Goal: Information Seeking & Learning: Find specific fact

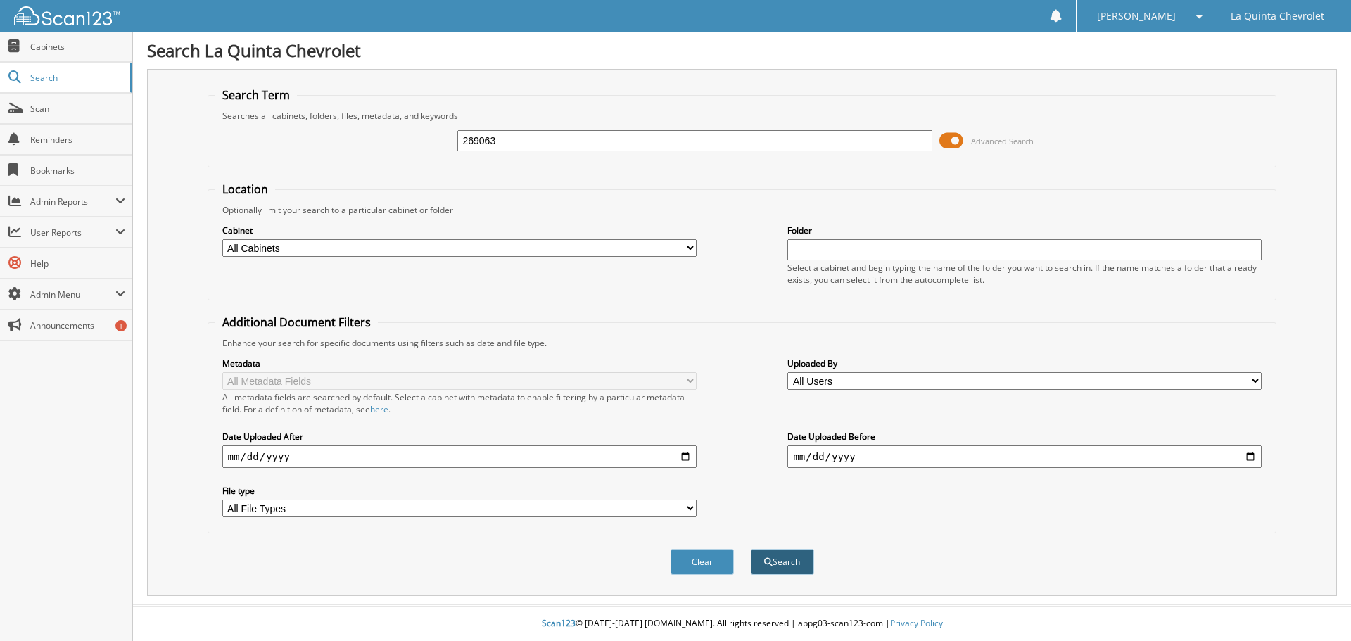
type input "269063"
click at [764, 561] on span "submit" at bounding box center [768, 562] width 8 height 8
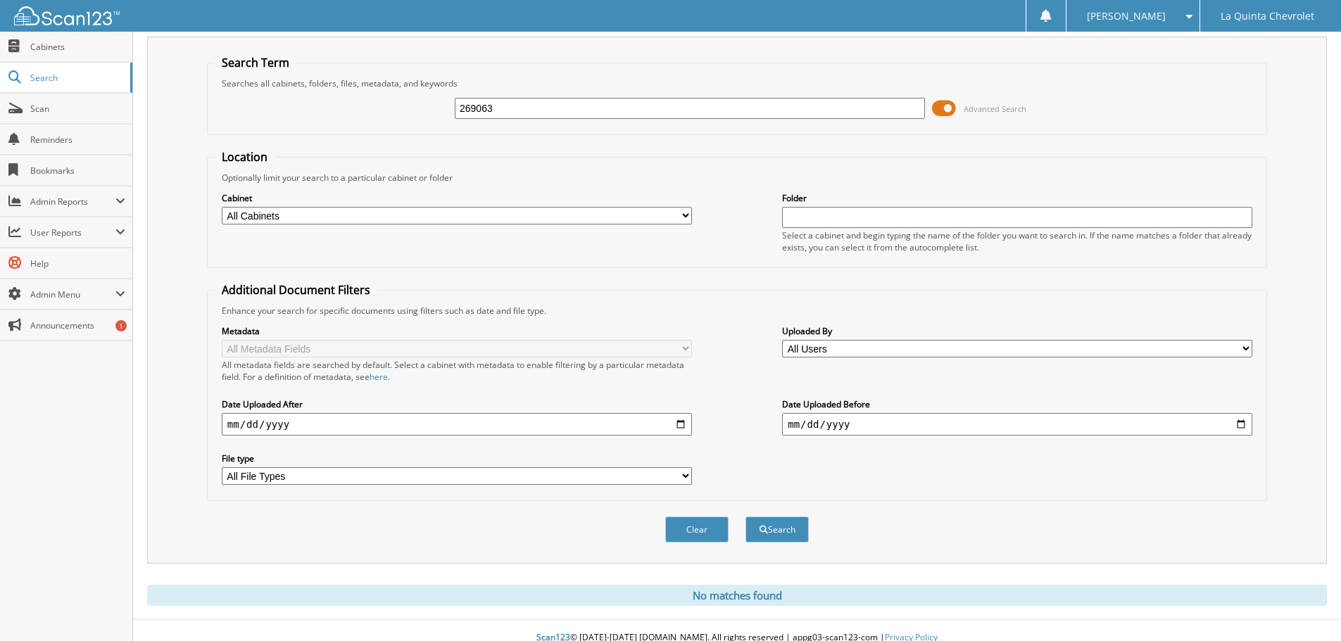
scroll to position [47, 0]
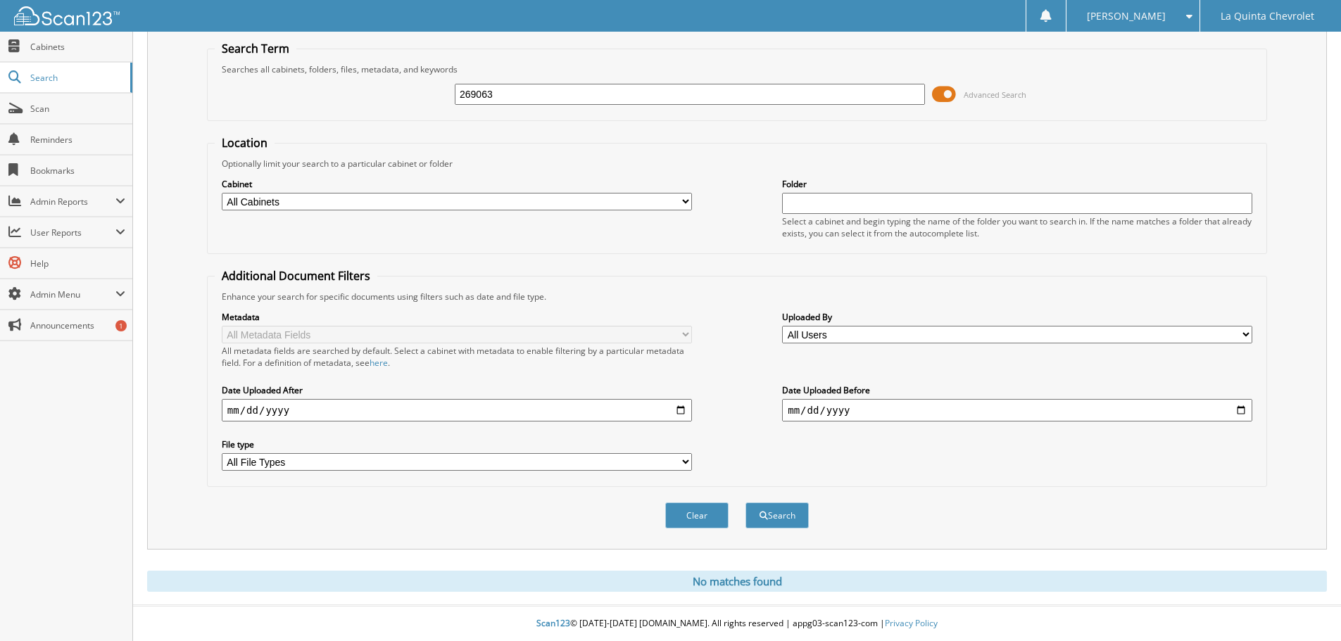
click at [1237, 414] on input "date" at bounding box center [1017, 410] width 470 height 23
type input "[DATE]"
click at [797, 513] on button "Search" at bounding box center [776, 516] width 63 height 26
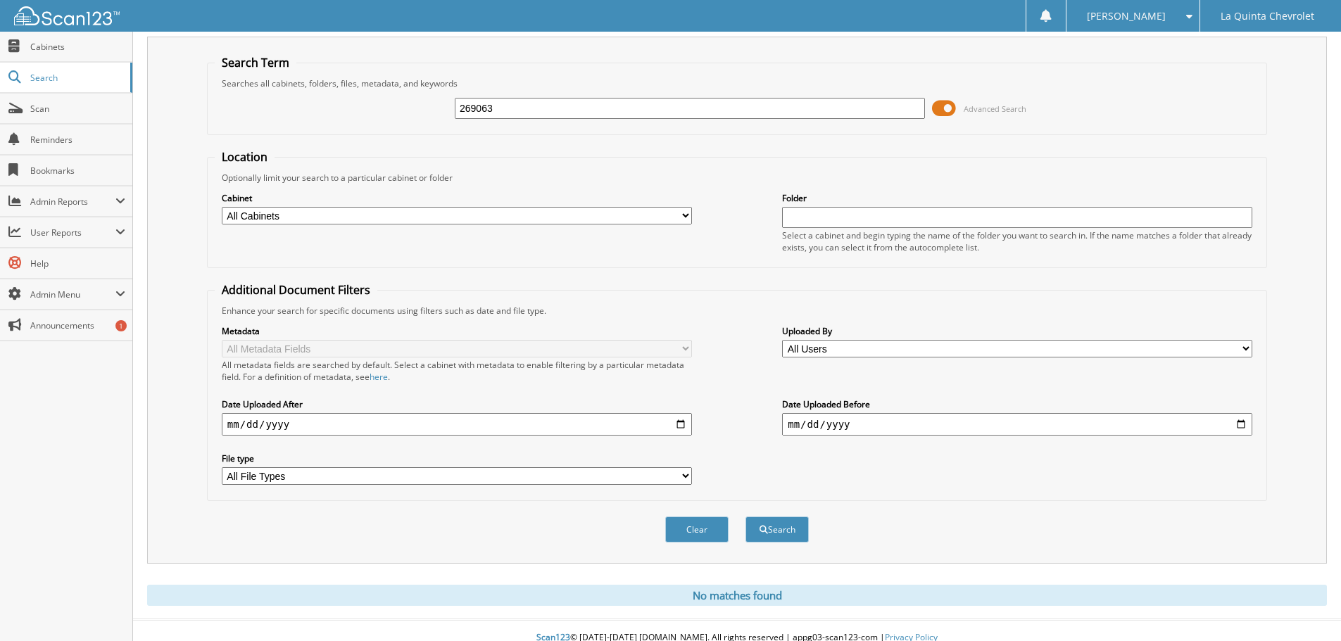
scroll to position [47, 0]
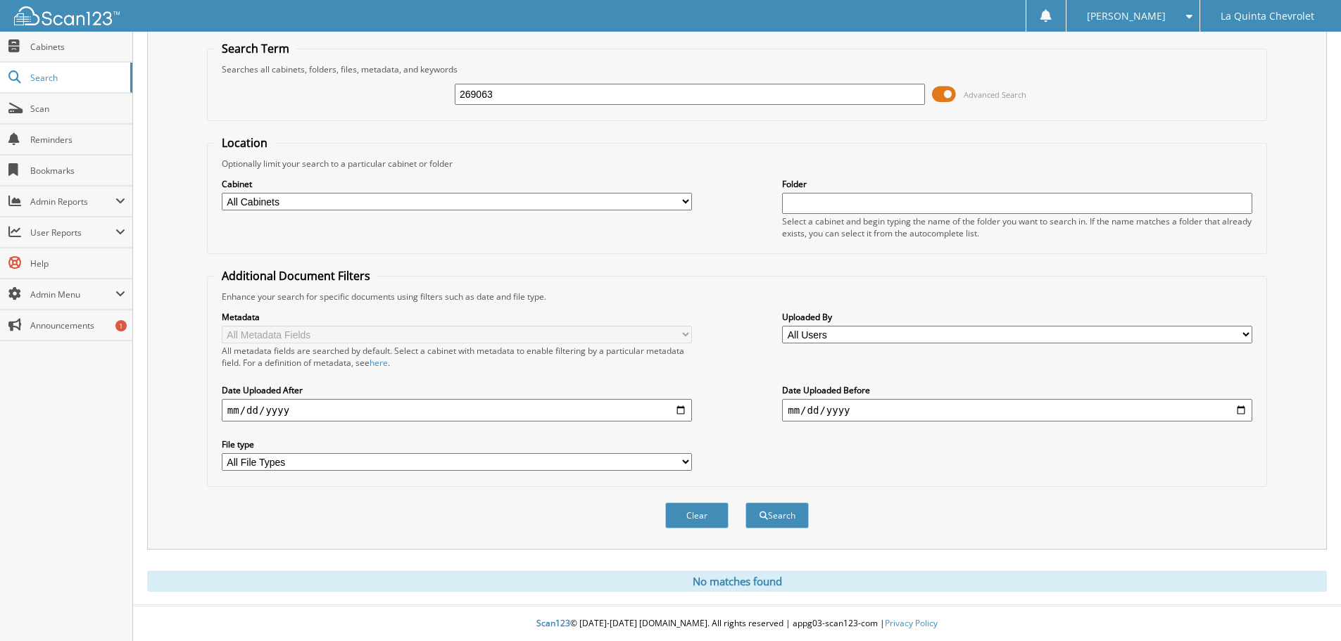
click at [681, 407] on input "date" at bounding box center [457, 410] width 470 height 23
type input "[DATE]"
click at [764, 512] on span "submit" at bounding box center [763, 516] width 8 height 8
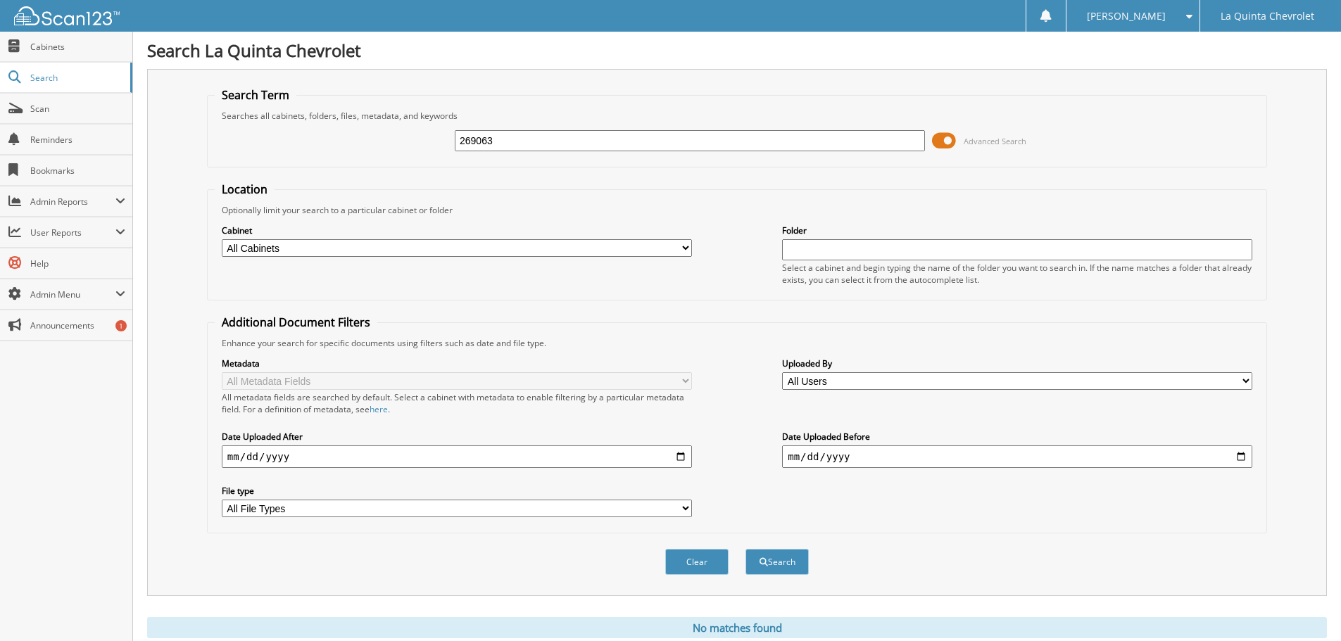
click at [683, 250] on select "All Cabinets ACCOUNTS PAYABLE CAR DEALS PARTS SERVICE RO Needs Filing" at bounding box center [457, 248] width 470 height 18
select select "17443"
click at [222, 239] on select "All Cabinets ACCOUNTS PAYABLE CAR DEALS PARTS SERVICE RO Needs Filing" at bounding box center [457, 248] width 470 height 18
click at [776, 560] on button "Search" at bounding box center [776, 562] width 63 height 26
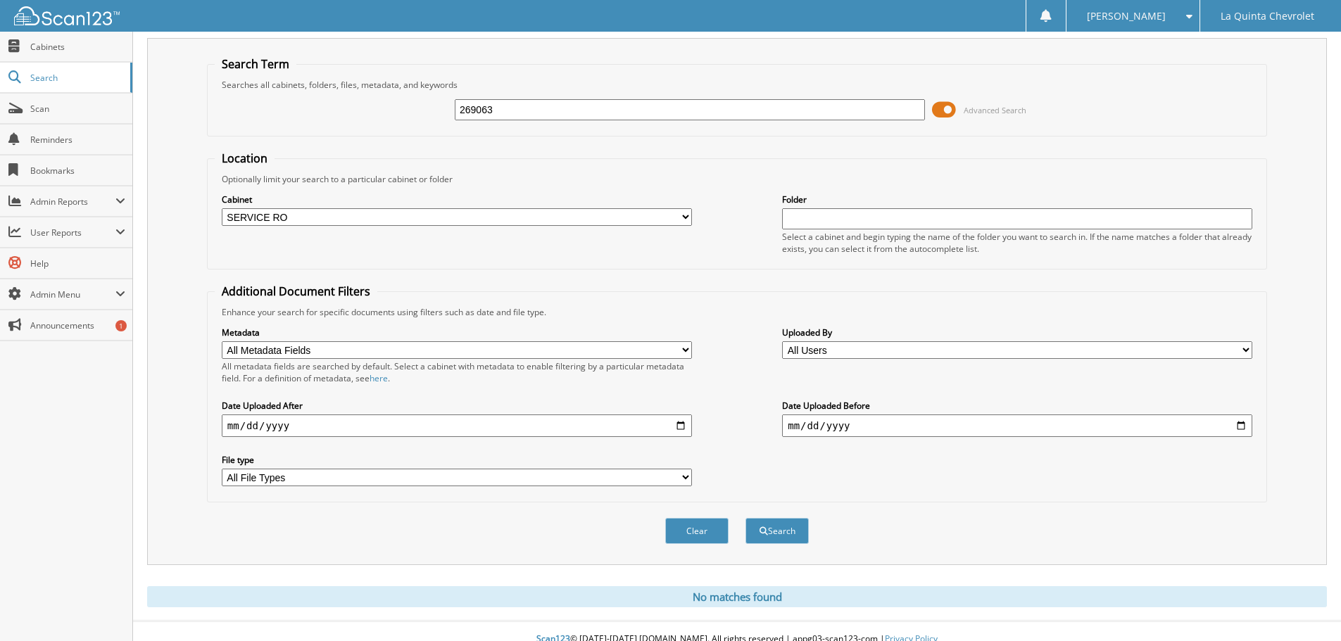
scroll to position [47, 0]
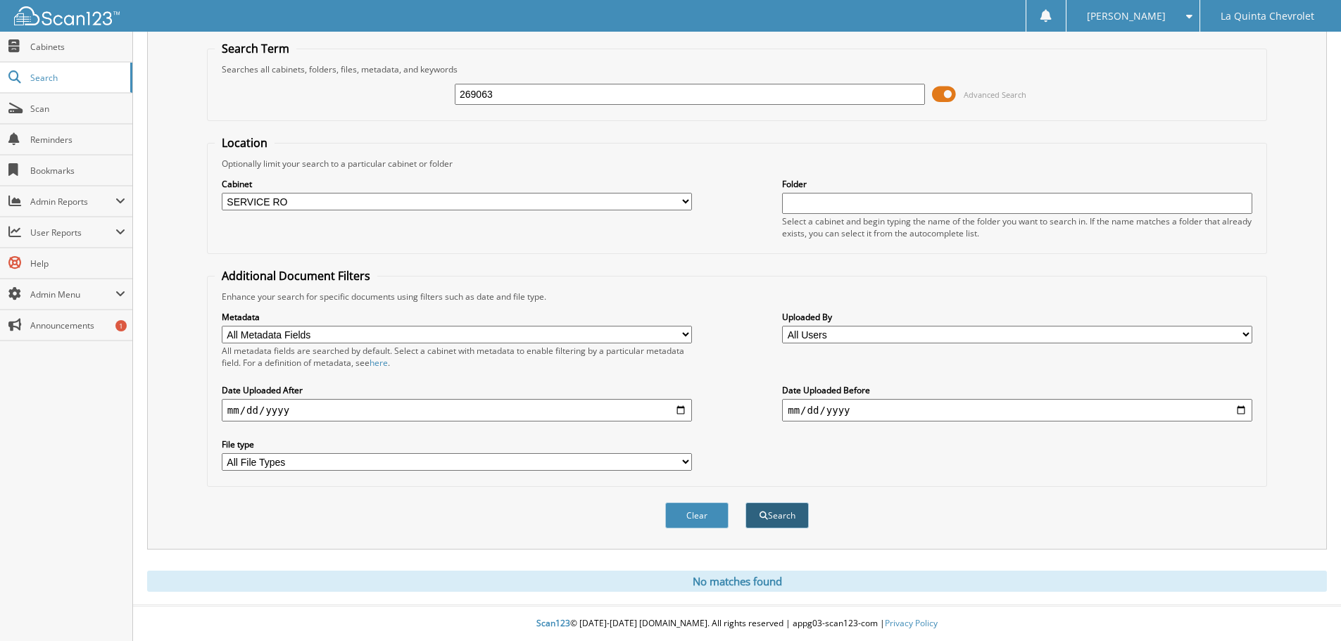
click at [778, 510] on button "Search" at bounding box center [776, 516] width 63 height 26
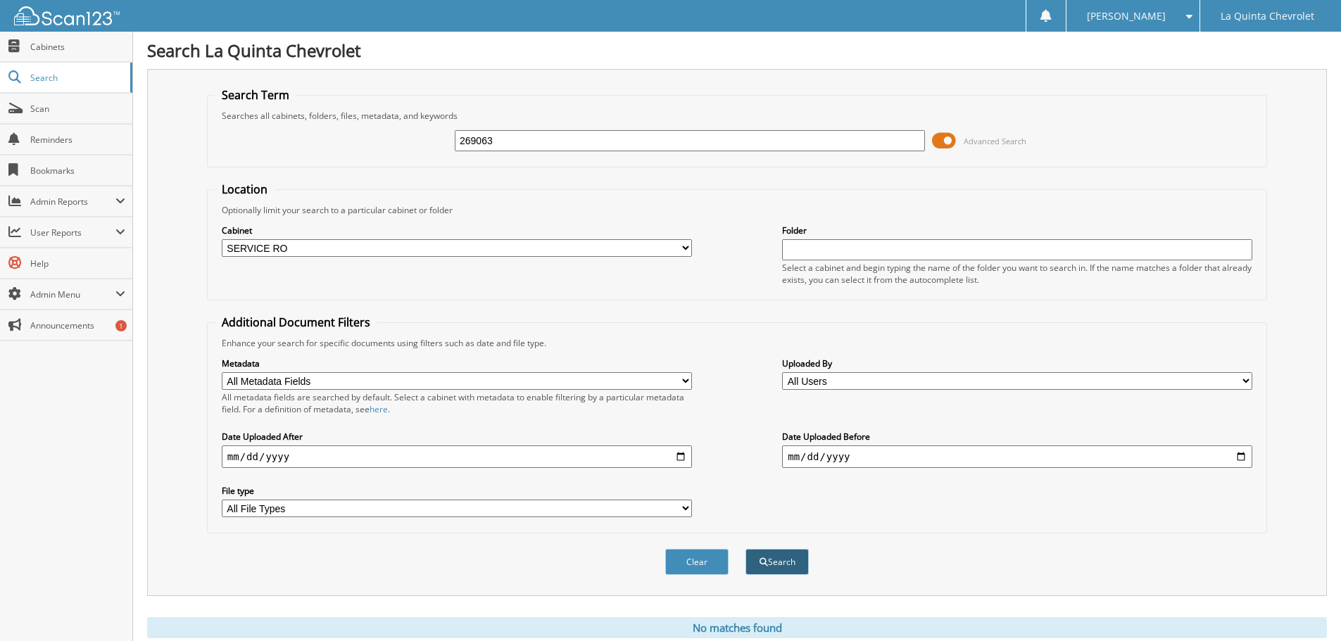
click at [777, 558] on button "Search" at bounding box center [776, 562] width 63 height 26
drag, startPoint x: 467, startPoint y: 146, endPoint x: 356, endPoint y: 193, distance: 120.1
click at [356, 193] on form "Search Term Searches all cabinets, folders, files, metadata, and keywords 26906…" at bounding box center [737, 338] width 1060 height 503
type input "26845"
